Goal: Information Seeking & Learning: Learn about a topic

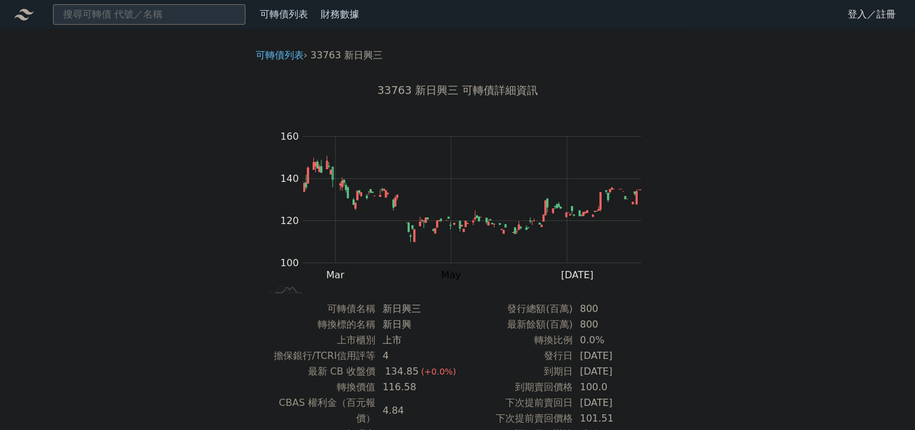
click at [876, 15] on link "登入／註冊" at bounding box center [871, 14] width 67 height 19
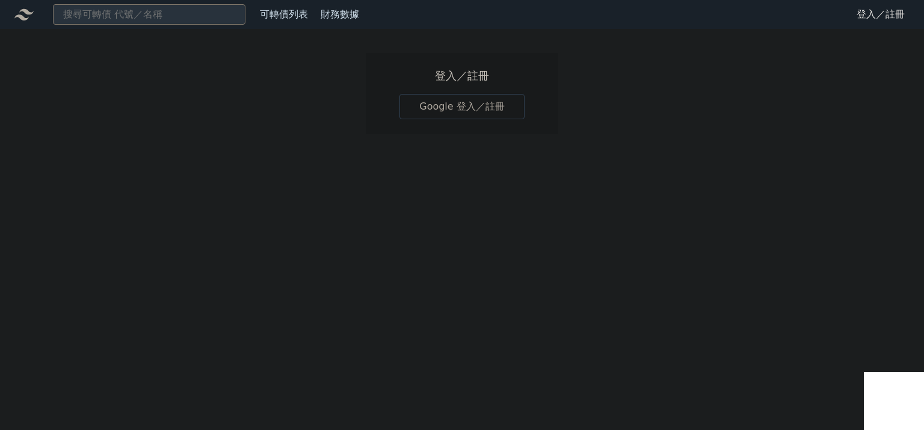
click at [428, 105] on link "Google 登入／註冊" at bounding box center [462, 106] width 125 height 25
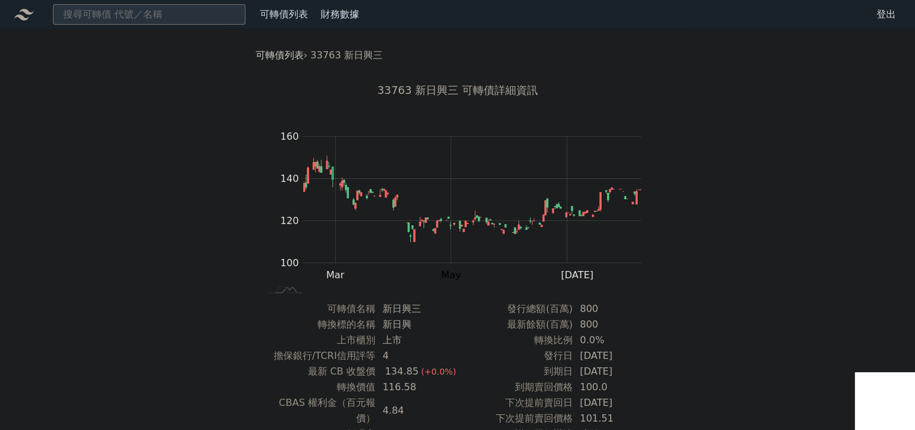
click at [279, 52] on link "可轉債列表" at bounding box center [280, 54] width 48 height 11
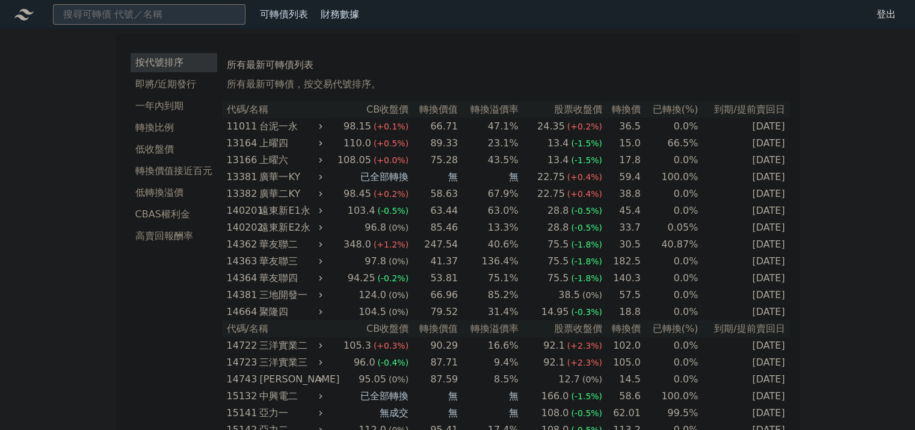
click at [230, 107] on th "代碼/名稱" at bounding box center [273, 109] width 103 height 17
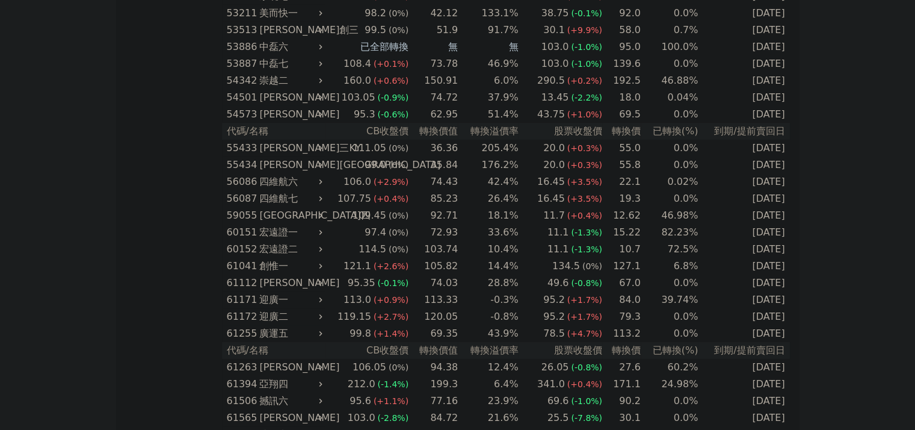
scroll to position [6986, 0]
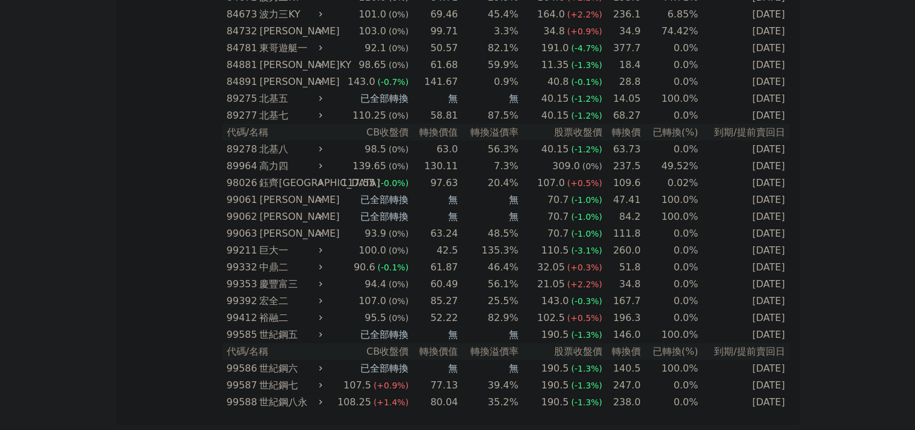
copy table
